Goal: Task Accomplishment & Management: Complete application form

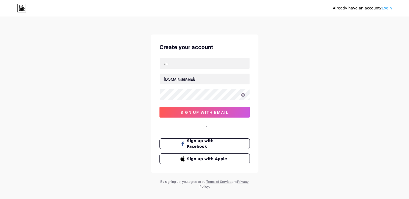
type input "a"
type input "[EMAIL_ADDRESS][DOMAIN_NAME]"
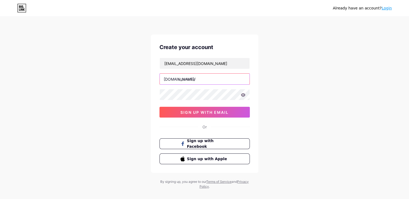
click at [190, 77] on input "text" at bounding box center [205, 78] width 90 height 11
click at [244, 96] on icon at bounding box center [243, 94] width 5 height 3
click at [181, 79] on input "auta" at bounding box center [205, 78] width 90 height 11
type input "auta"
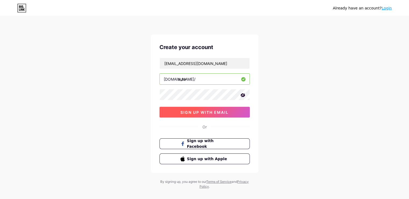
click at [195, 114] on button "sign up with email" at bounding box center [205, 112] width 90 height 11
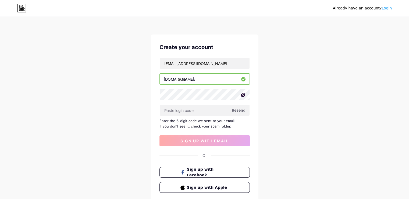
click at [239, 112] on span "Resend" at bounding box center [239, 110] width 14 height 6
